Goal: Information Seeking & Learning: Learn about a topic

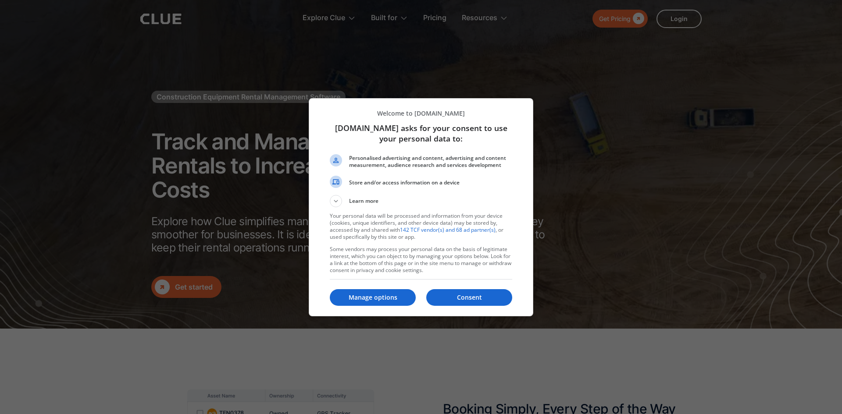
click at [160, 20] on div at bounding box center [421, 207] width 842 height 414
click at [480, 294] on p "Consent" at bounding box center [469, 297] width 86 height 9
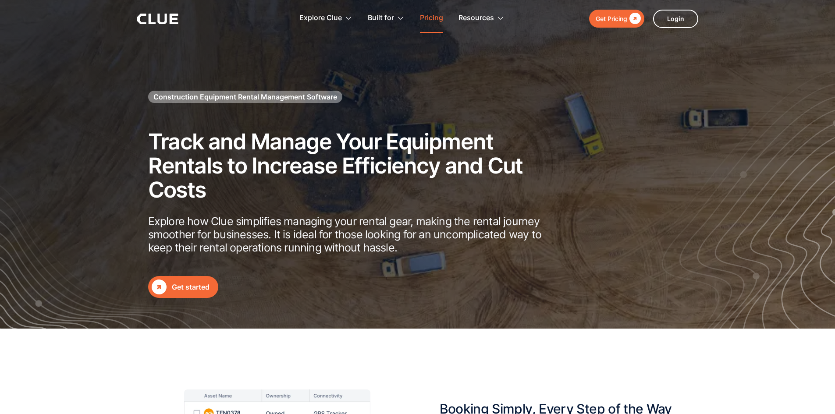
click at [436, 16] on link "Pricing" at bounding box center [431, 18] width 23 height 28
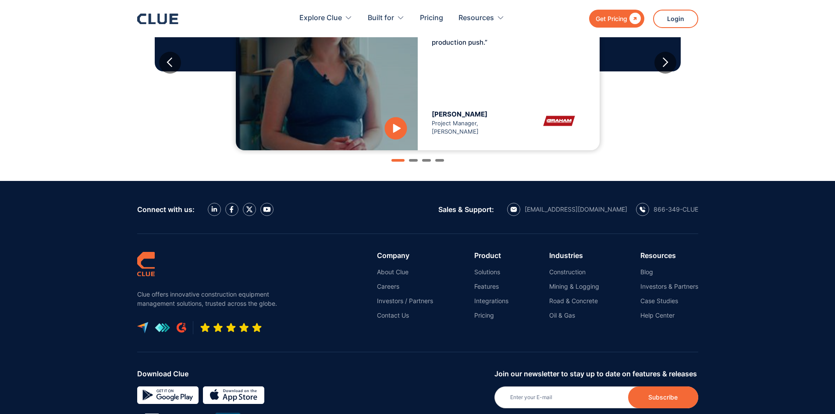
scroll to position [1021, 0]
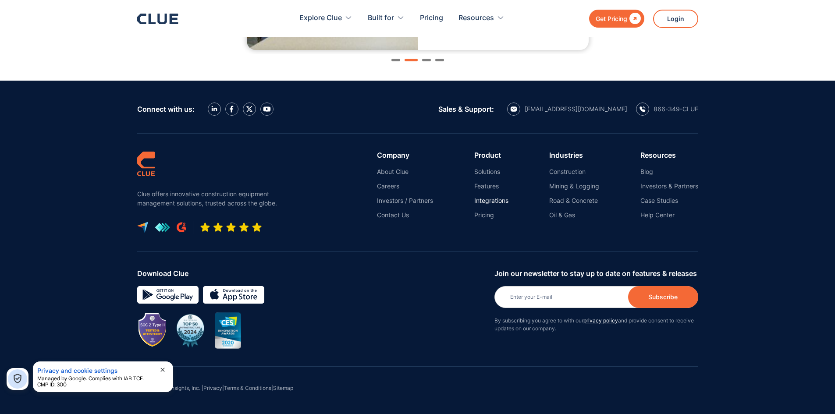
click at [484, 199] on link "Integrations" at bounding box center [491, 201] width 34 height 8
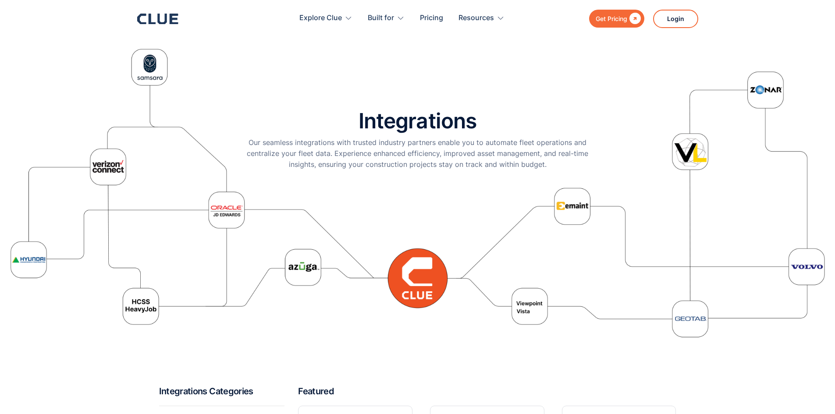
scroll to position [219, 0]
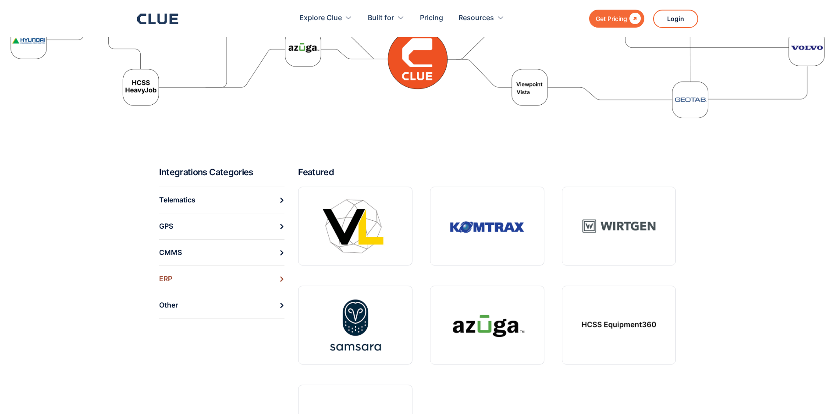
click at [281, 274] on link "ERP" at bounding box center [222, 279] width 126 height 26
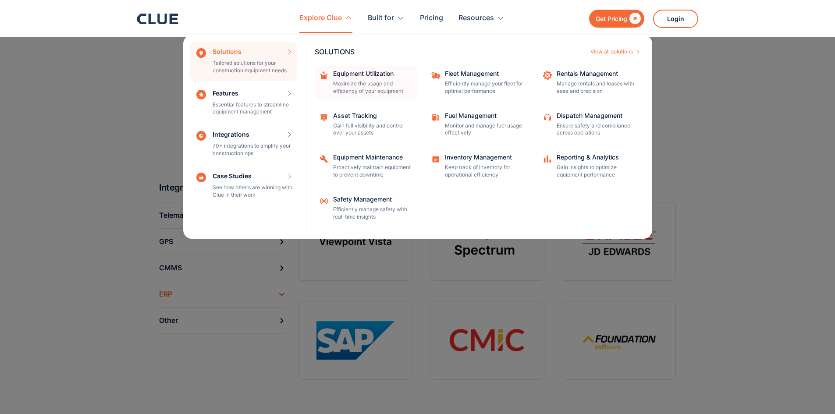
click at [394, 84] on p "Maximize the usage and efficiency of your equipment" at bounding box center [372, 87] width 79 height 15
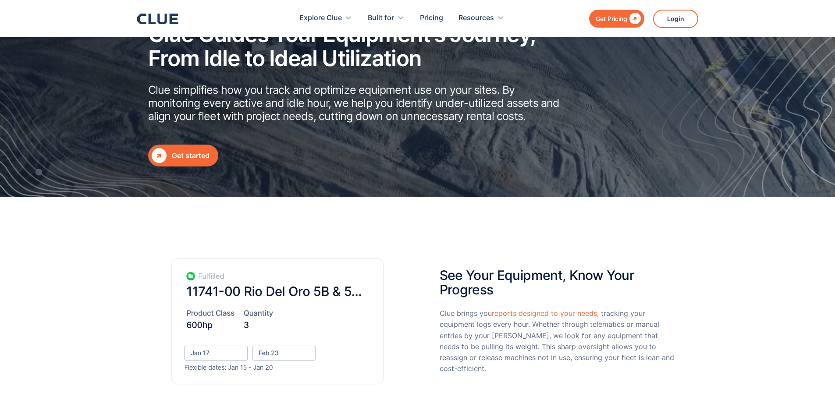
scroll to position [219, 0]
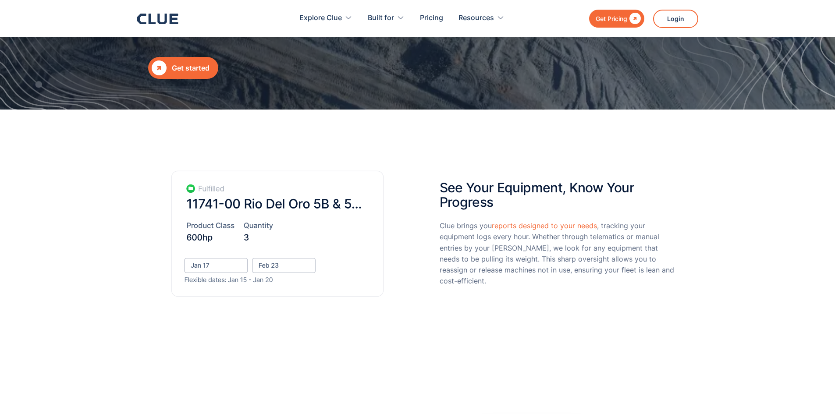
click at [254, 213] on img at bounding box center [277, 234] width 213 height 127
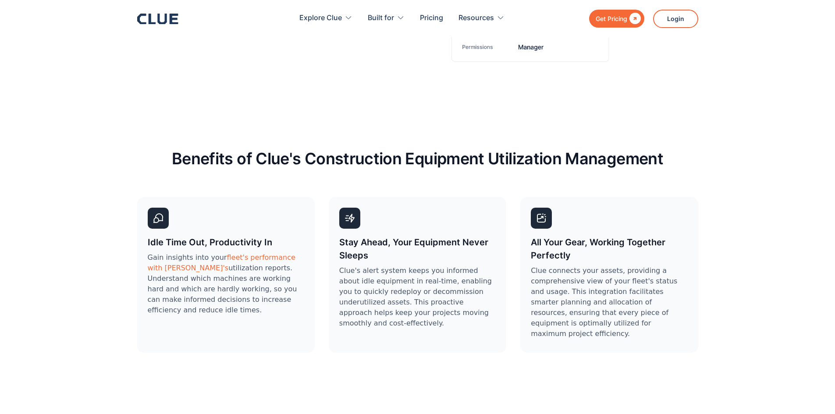
scroll to position [2674, 0]
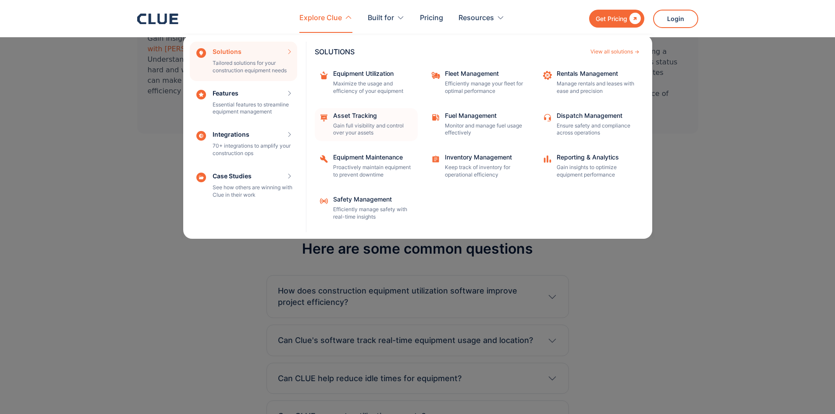
click at [378, 123] on p "Gain full visibility and control over your assets" at bounding box center [372, 129] width 79 height 15
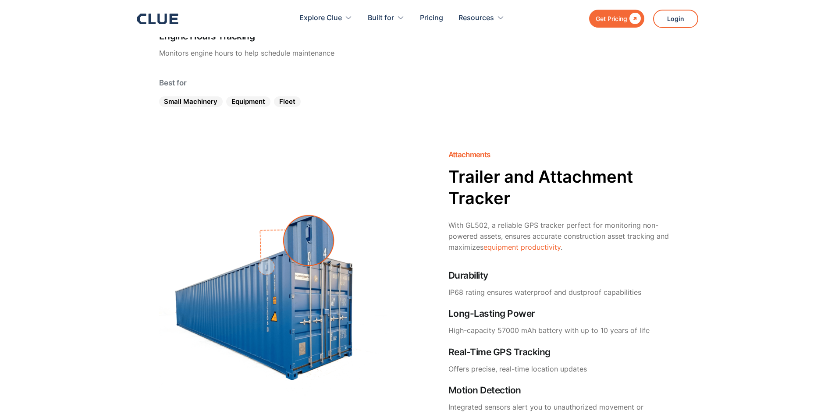
scroll to position [2411, 0]
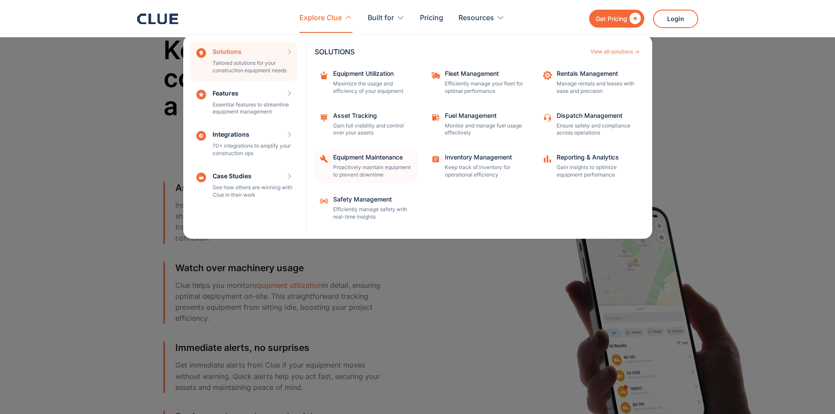
click at [358, 164] on div "Equipment Maintenance Proactively maintain equipment to prevent downtime" at bounding box center [372, 166] width 79 height 25
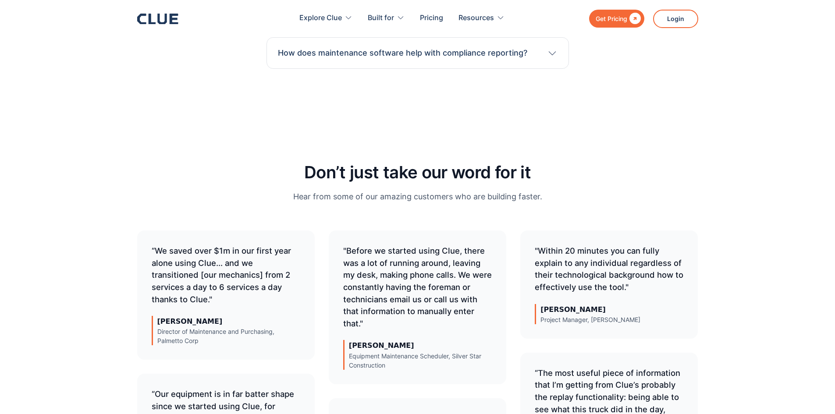
scroll to position [2937, 0]
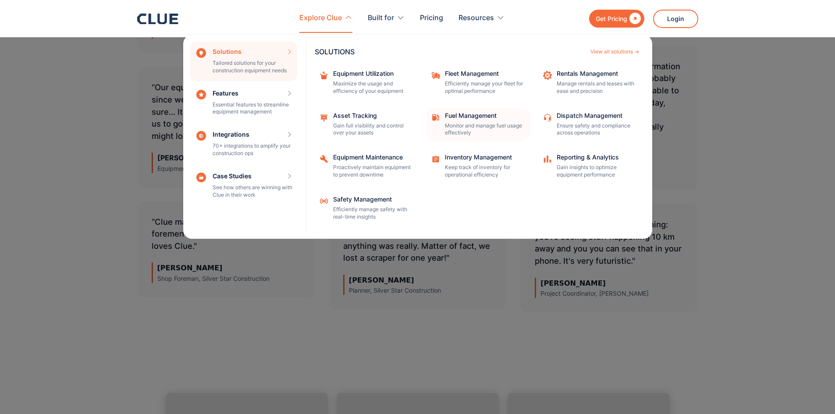
click at [473, 118] on div "Fuel Management" at bounding box center [484, 116] width 79 height 6
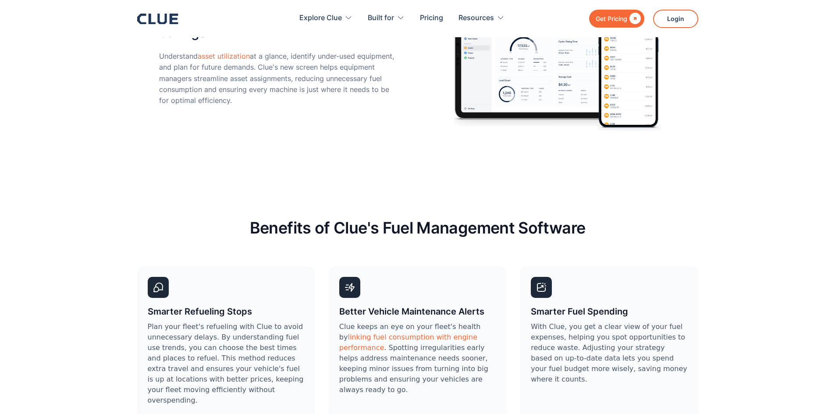
scroll to position [2674, 0]
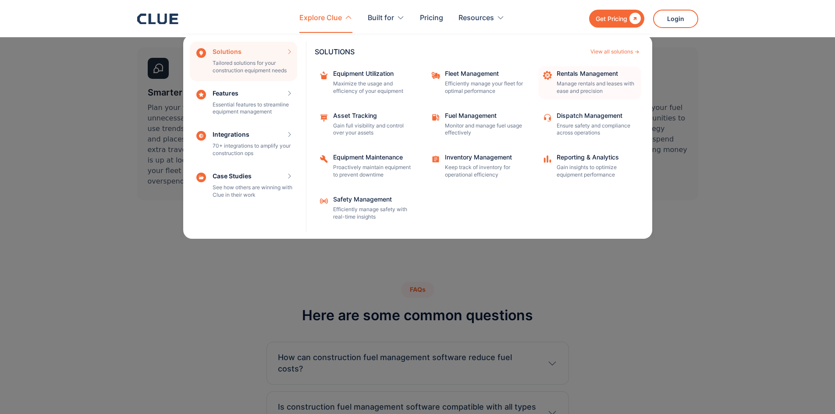
click at [584, 85] on p "Manage rentals and leases with ease and precision" at bounding box center [596, 87] width 79 height 15
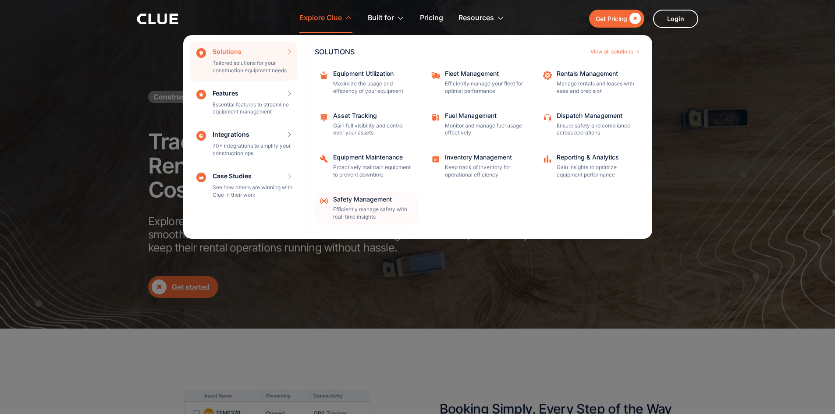
click at [381, 210] on p "Efficiently manage safety with real-time insights" at bounding box center [372, 213] width 79 height 15
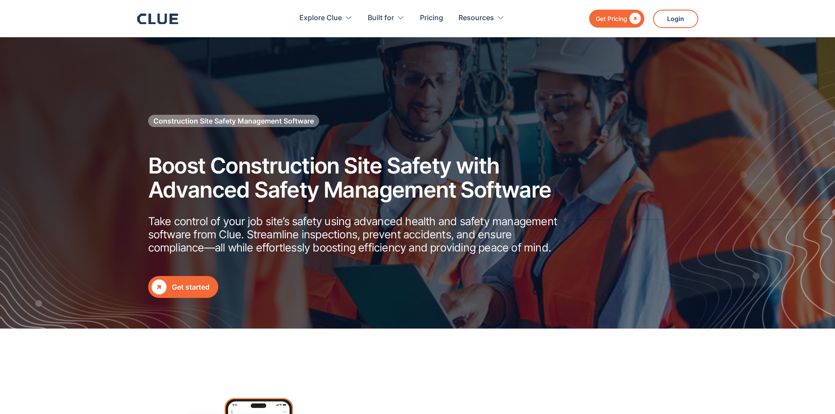
scroll to position [307, 0]
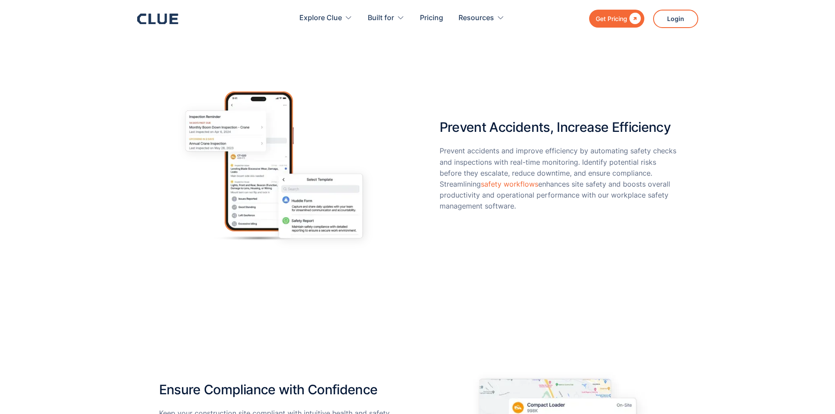
click at [283, 187] on img at bounding box center [277, 166] width 200 height 167
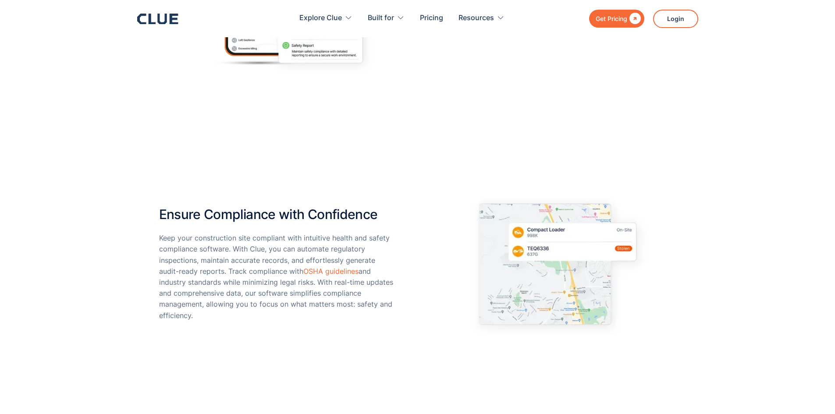
scroll to position [175, 0]
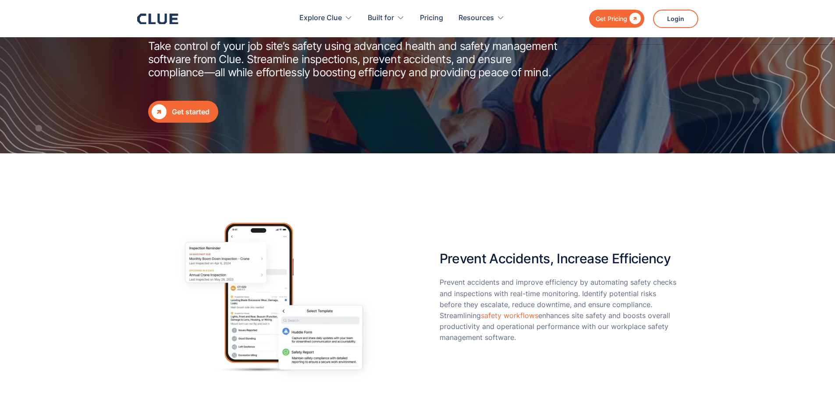
click at [243, 315] on img at bounding box center [277, 297] width 200 height 167
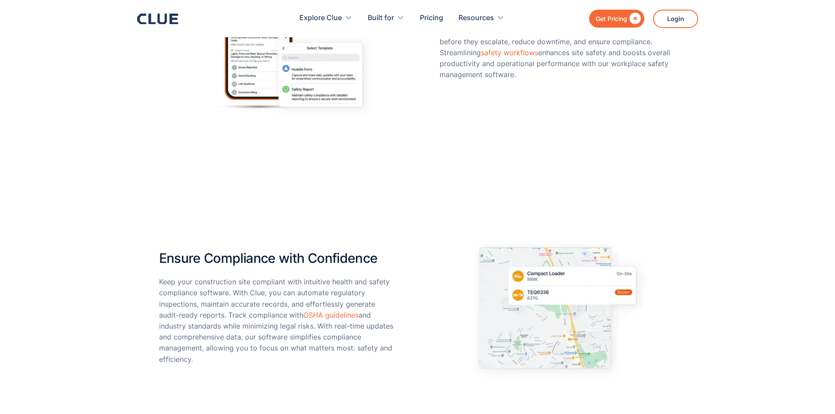
scroll to position [614, 0]
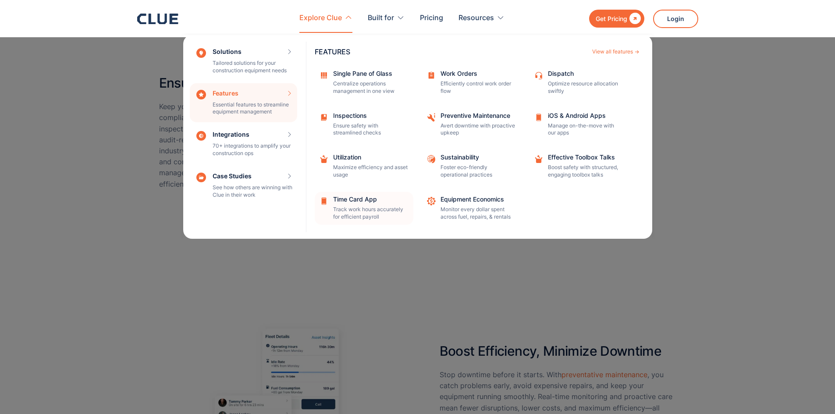
click at [355, 200] on div "Time Card App" at bounding box center [370, 199] width 75 height 6
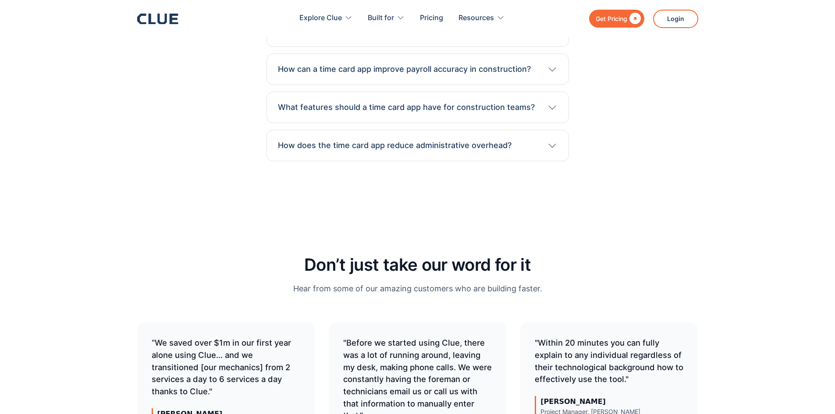
scroll to position [3507, 0]
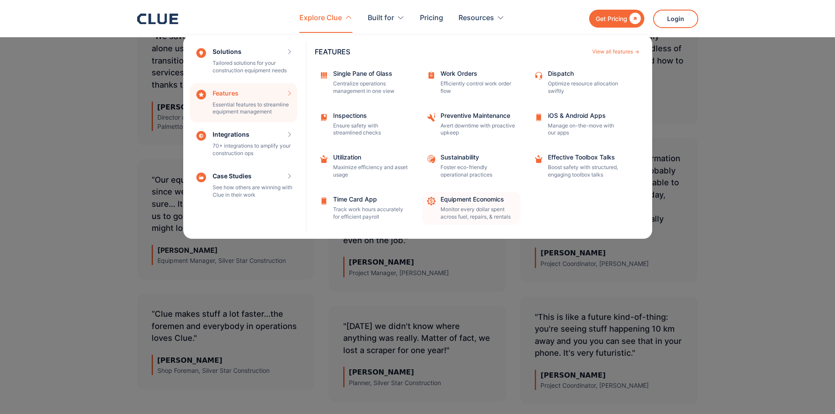
click at [477, 210] on p "Monitor every dollar spent across fuel, repairs, & rentals" at bounding box center [478, 213] width 75 height 15
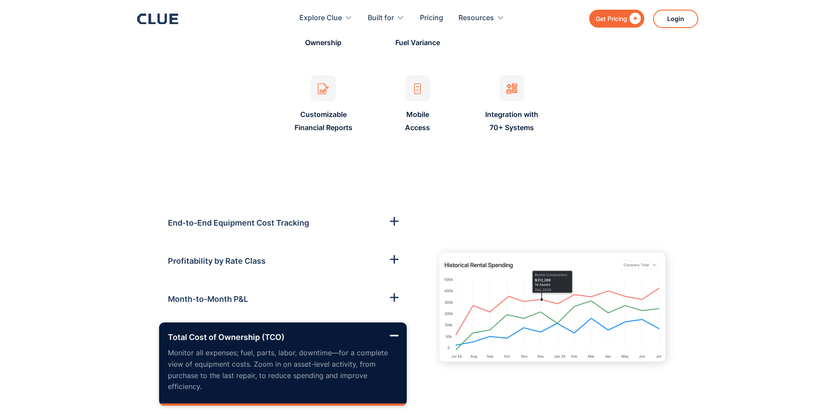
scroll to position [965, 0]
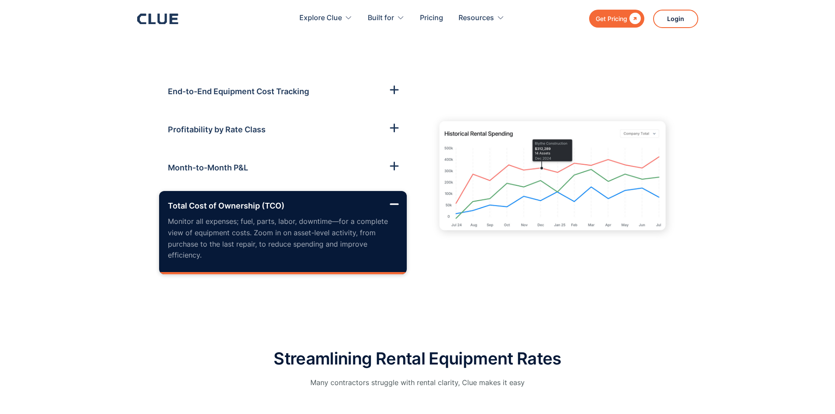
click at [314, 175] on link "Month-to-Month P&L Monitor profitability for each asset class. Make data-driven…" at bounding box center [283, 167] width 248 height 29
click at [310, 159] on link "Month-to-Month P&L Monitor profitability for each asset class. Make data-driven…" at bounding box center [283, 167] width 248 height 29
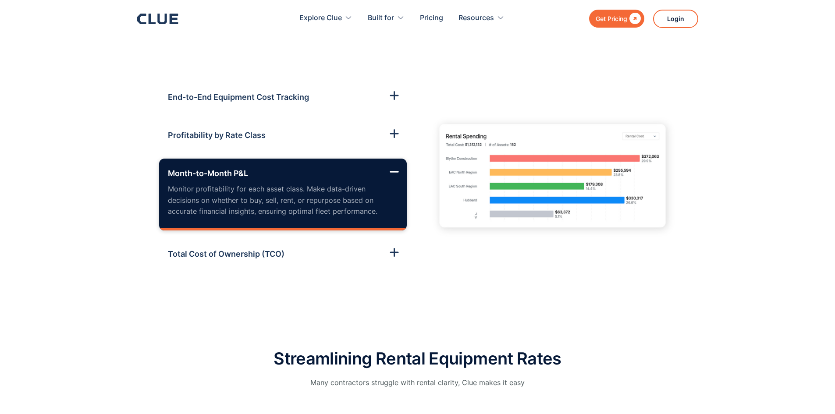
click at [306, 181] on link "Month-to-Month P&L Monitor profitability for each asset class. Make data-driven…" at bounding box center [283, 195] width 248 height 72
click at [280, 246] on link "Total Cost of Ownership (TCO) Monitor all expenses; fuel, parts, labor, downtim…" at bounding box center [283, 253] width 248 height 29
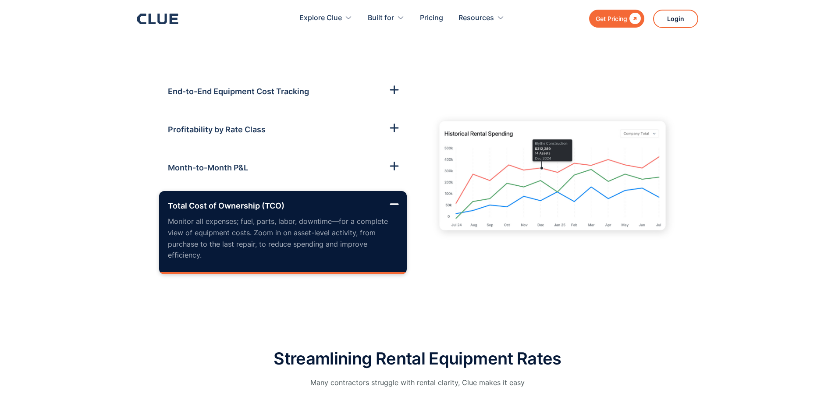
click at [271, 95] on h3 "End-to-End Equipment Cost Tracking" at bounding box center [238, 91] width 141 height 12
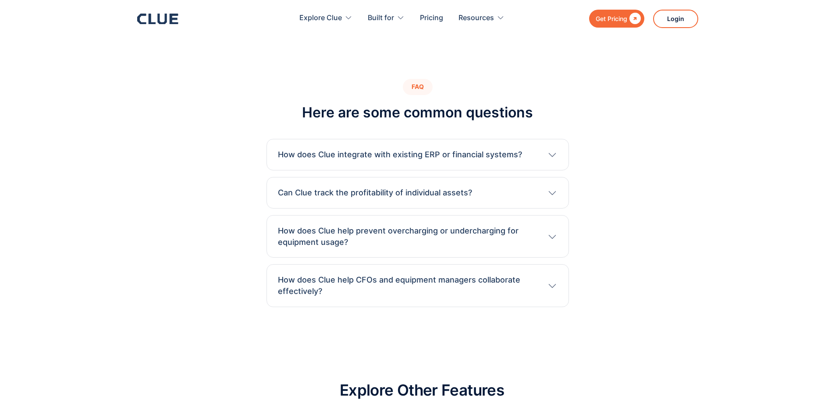
scroll to position [3946, 0]
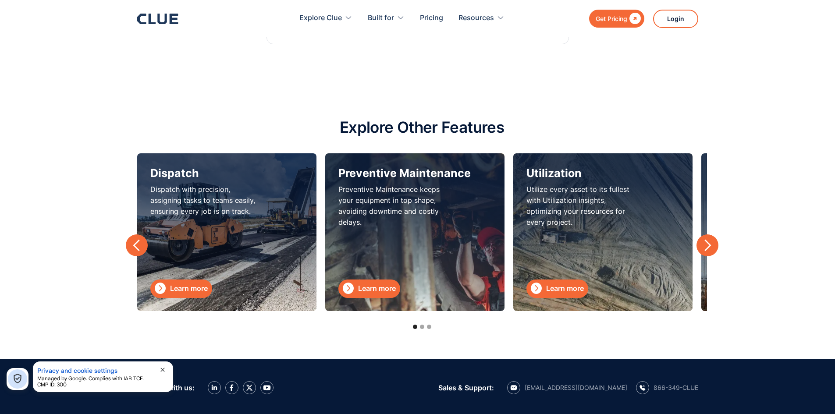
click at [273, 116] on section "Explore Other Features Dispatch Dispatch with precision, assigning tasks to tea…" at bounding box center [417, 223] width 835 height 271
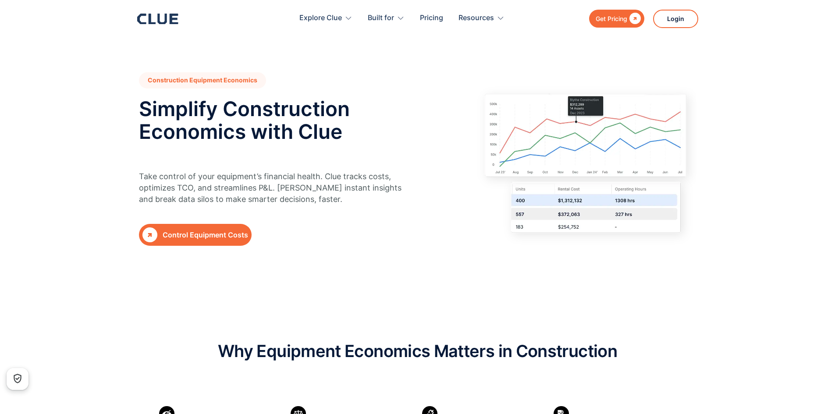
click at [195, 238] on div "Control Equipment Costs" at bounding box center [205, 235] width 85 height 11
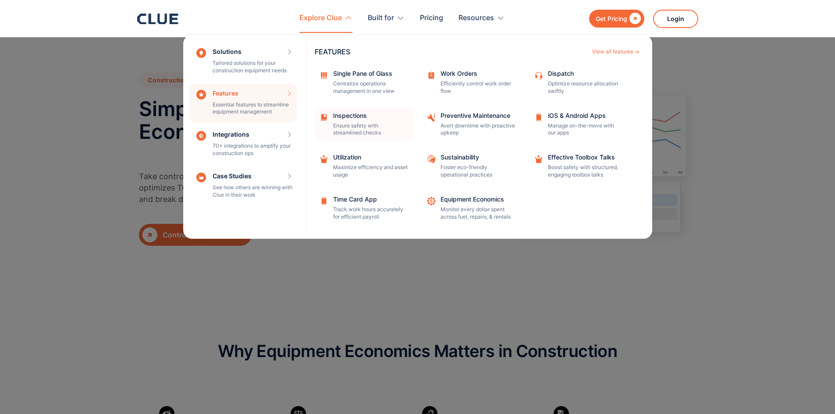
click at [338, 134] on p "Ensure safety with streamlined checks" at bounding box center [370, 129] width 75 height 15
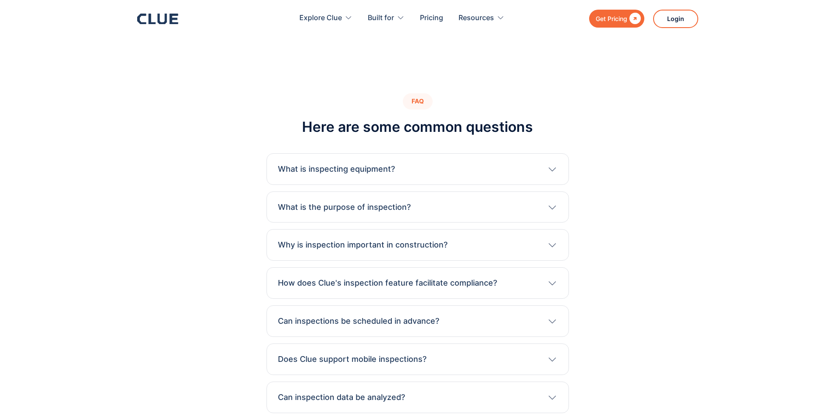
scroll to position [1929, 0]
